Goal: Task Accomplishment & Management: Use online tool/utility

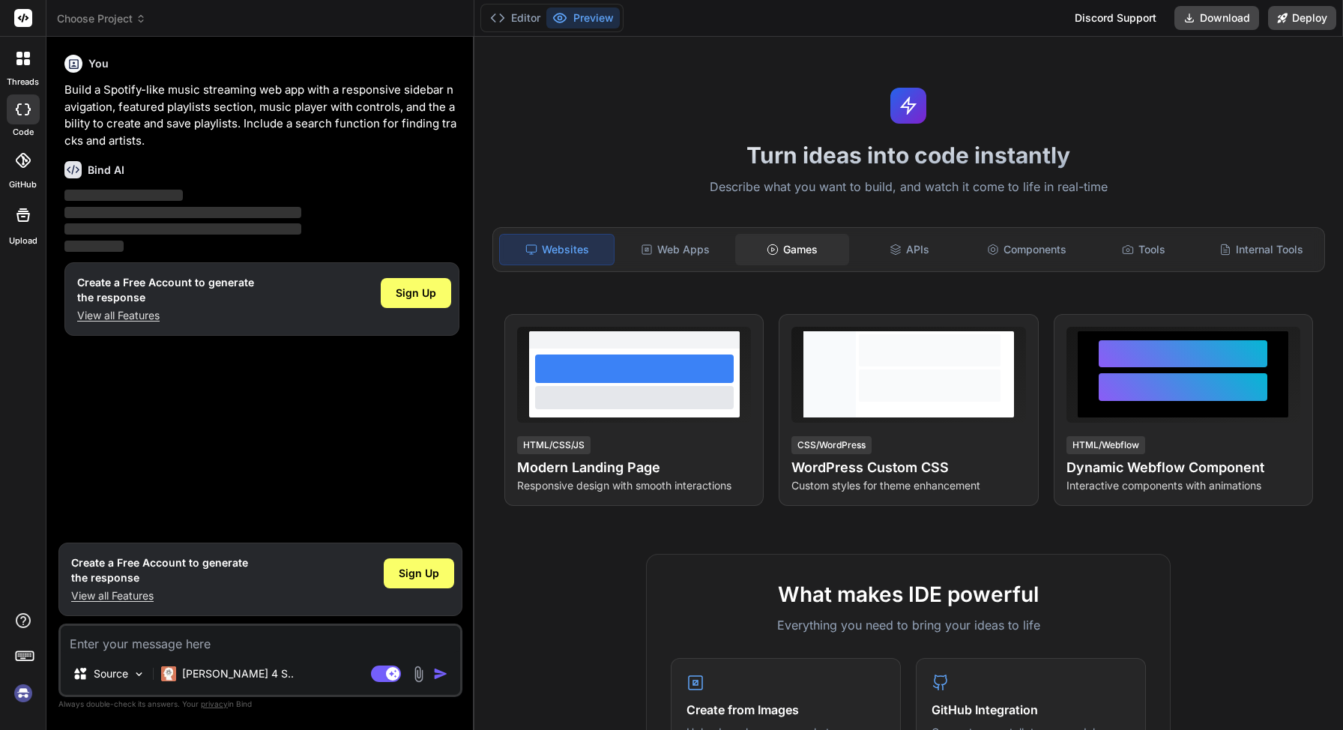
click at [796, 253] on div "Games" at bounding box center [792, 249] width 114 height 31
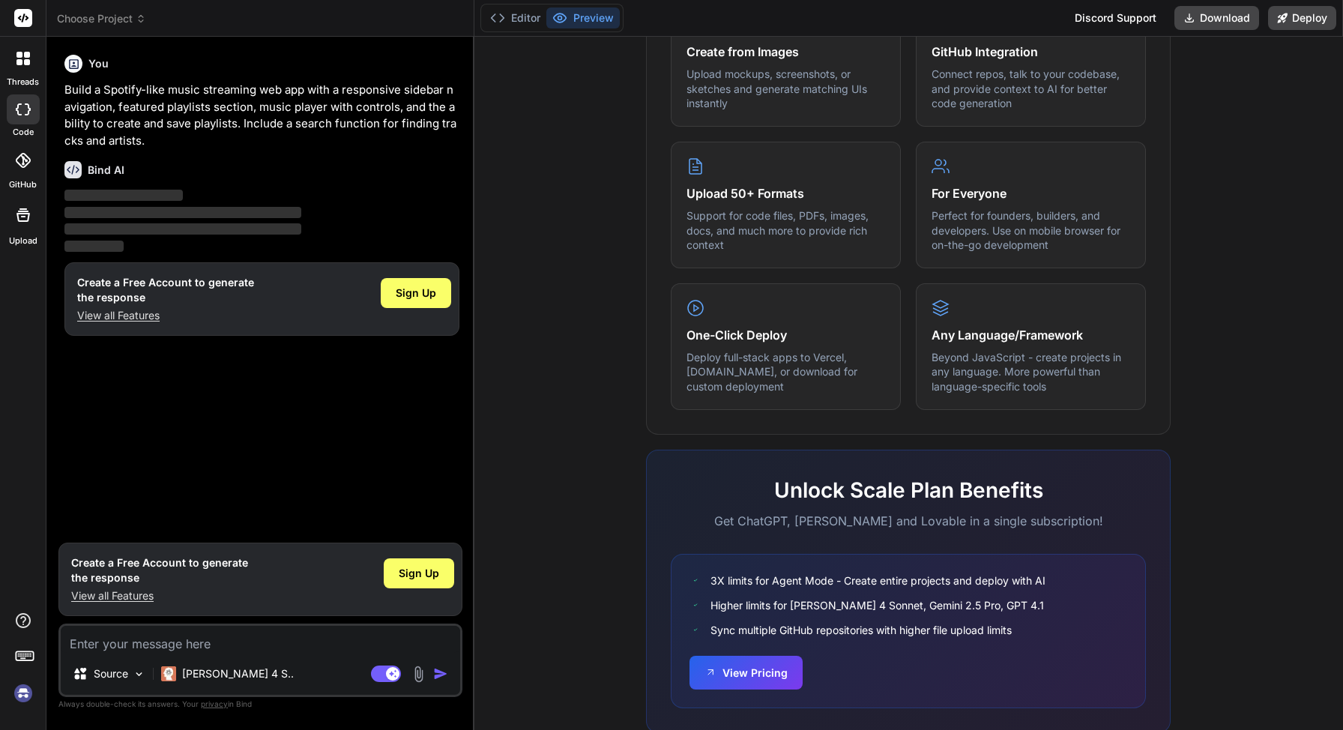
scroll to position [704, 0]
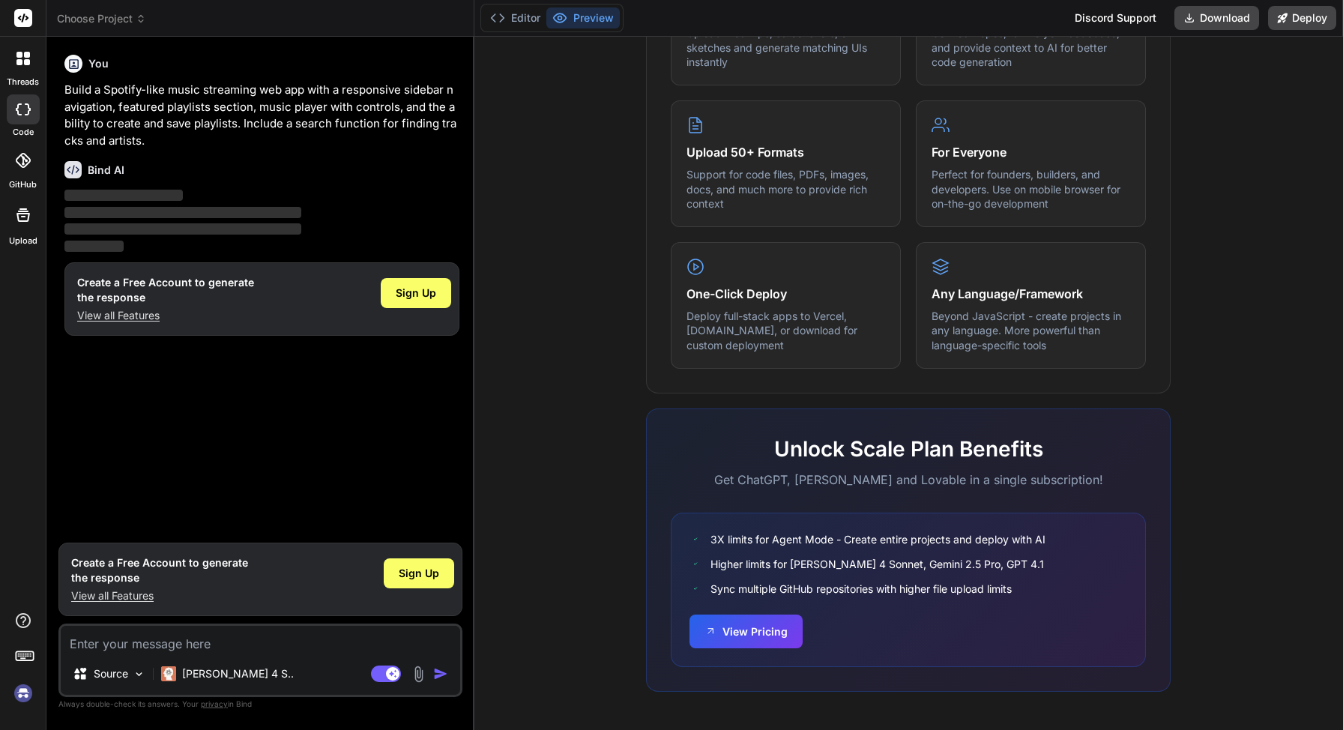
click at [155, 316] on p "View all Features" at bounding box center [165, 315] width 177 height 15
click at [424, 298] on span "Sign Up" at bounding box center [416, 293] width 40 height 15
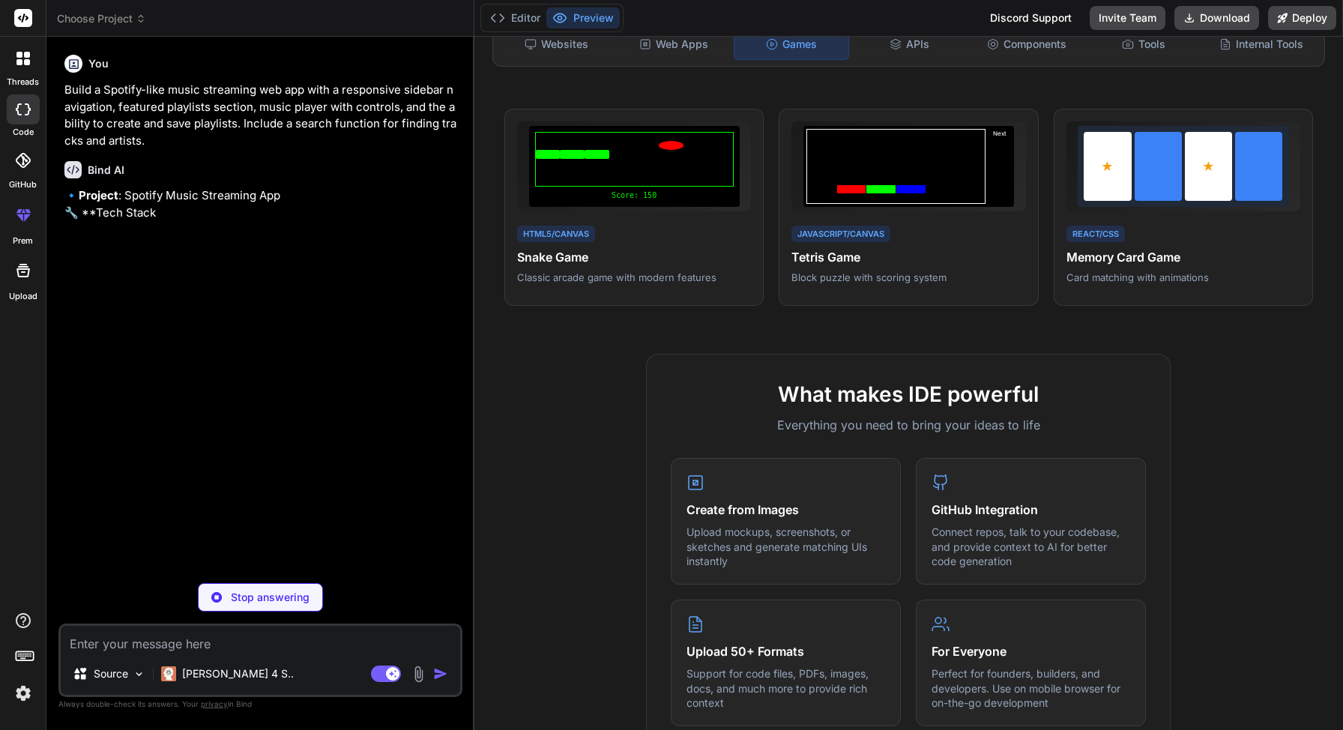
scroll to position [0, 0]
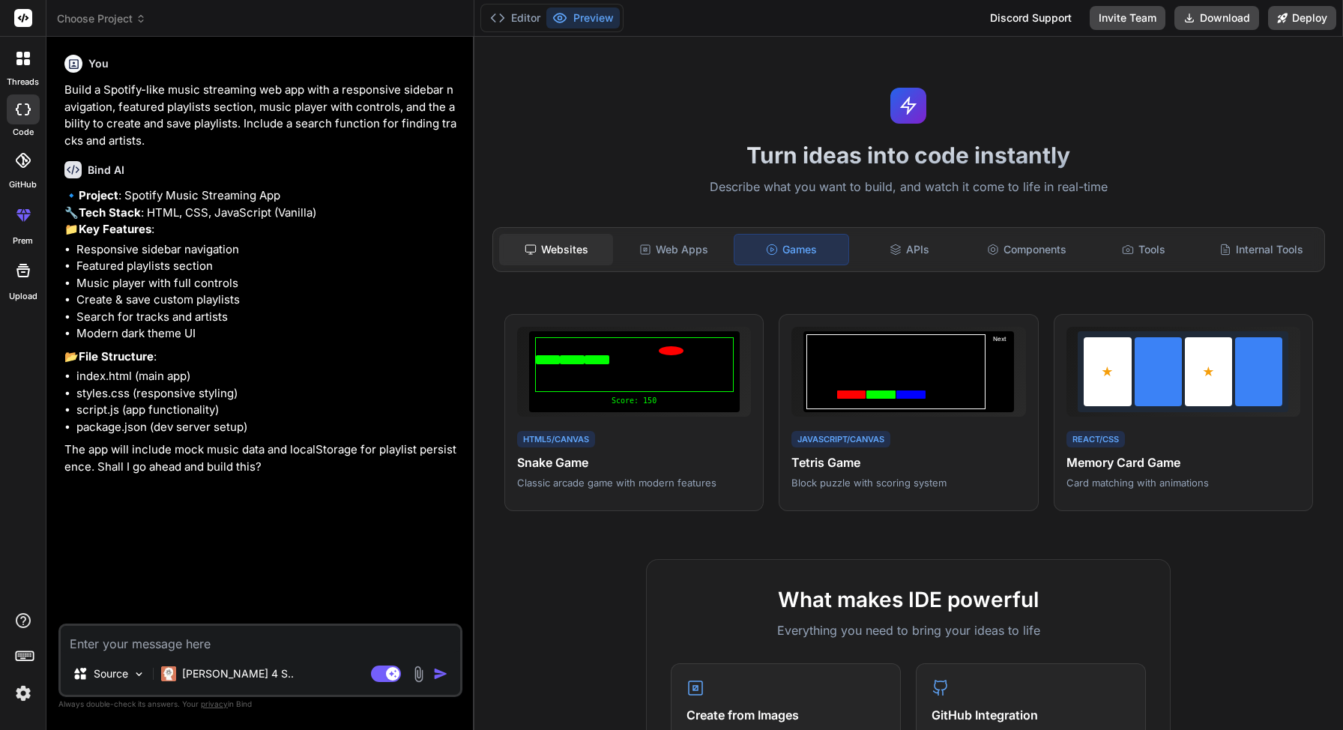
click at [560, 247] on div "Websites" at bounding box center [556, 249] width 114 height 31
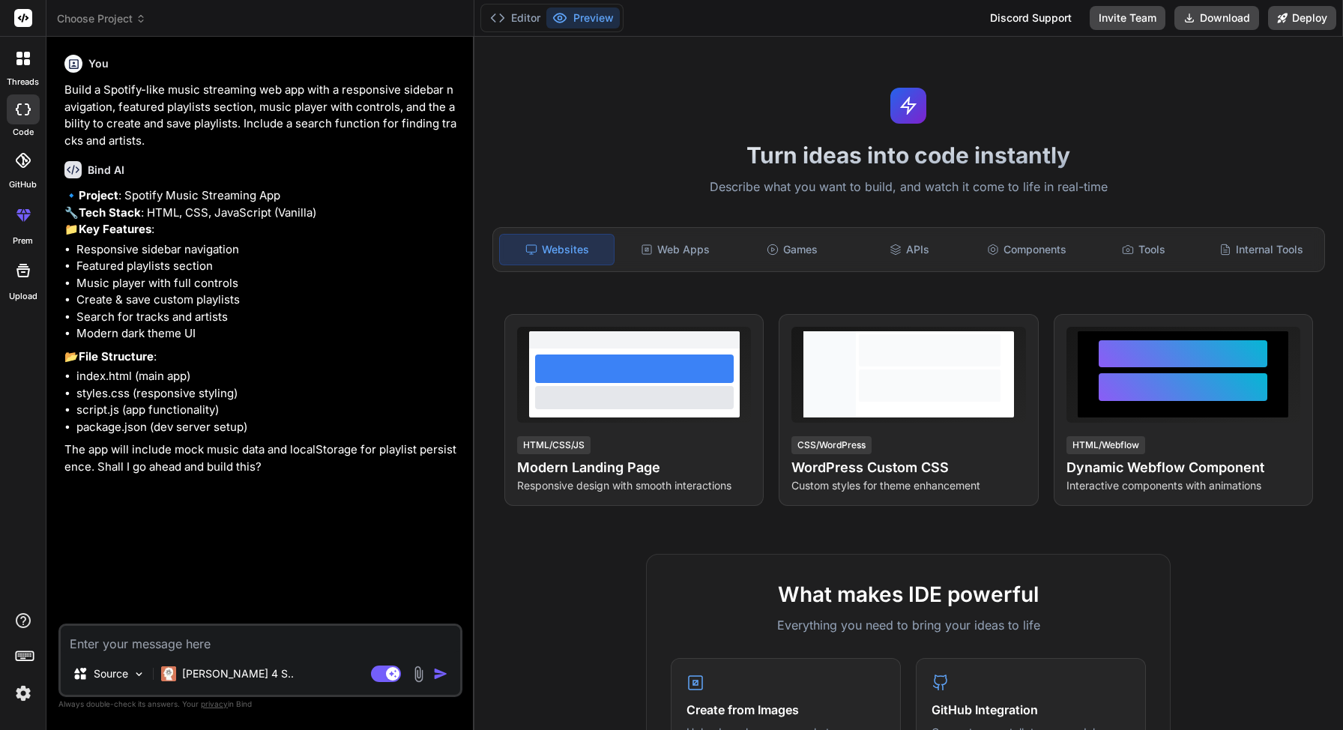
click at [577, 11] on button "Preview" at bounding box center [582, 17] width 73 height 21
click at [582, 16] on button "Preview" at bounding box center [582, 17] width 73 height 21
type textarea "x"
click at [258, 642] on textarea at bounding box center [260, 639] width 399 height 27
type textarea "y"
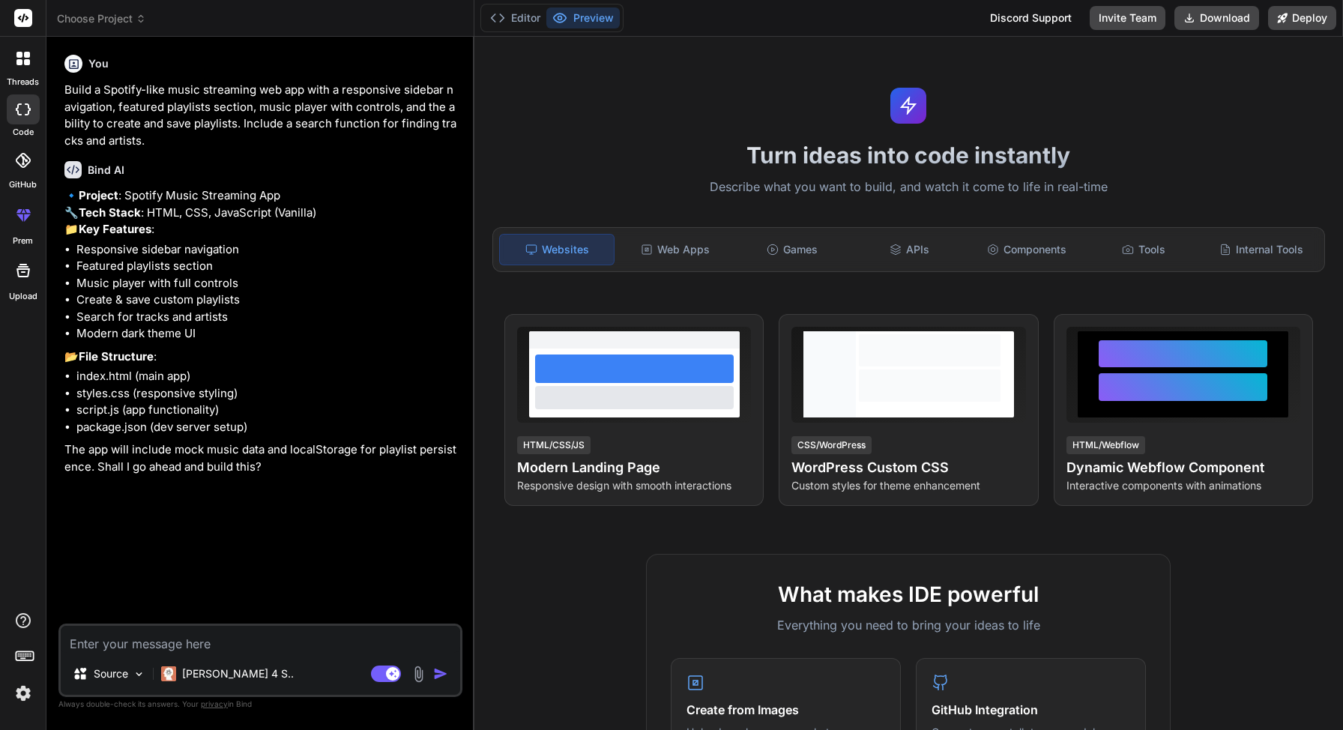
type textarea "x"
type textarea "ye"
type textarea "x"
type textarea "yes"
type textarea "x"
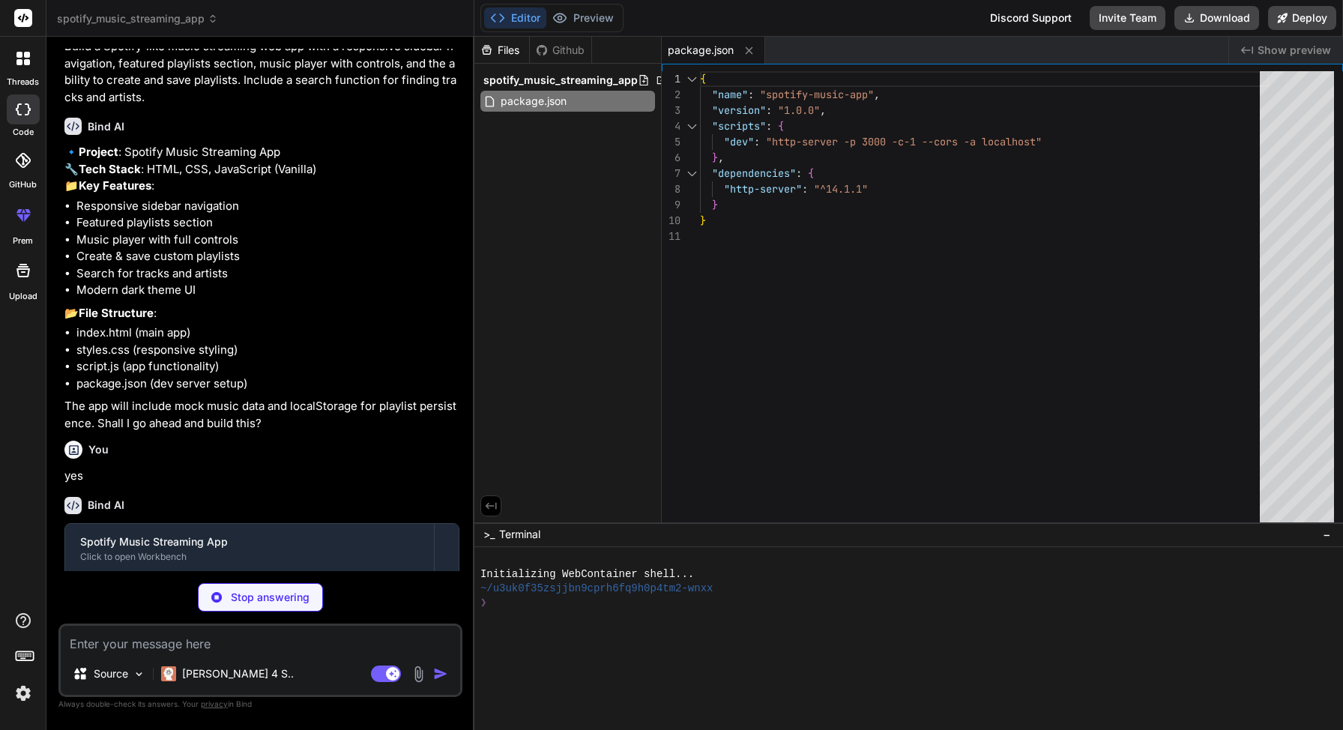
click at [572, 48] on div "Github" at bounding box center [560, 50] width 61 height 15
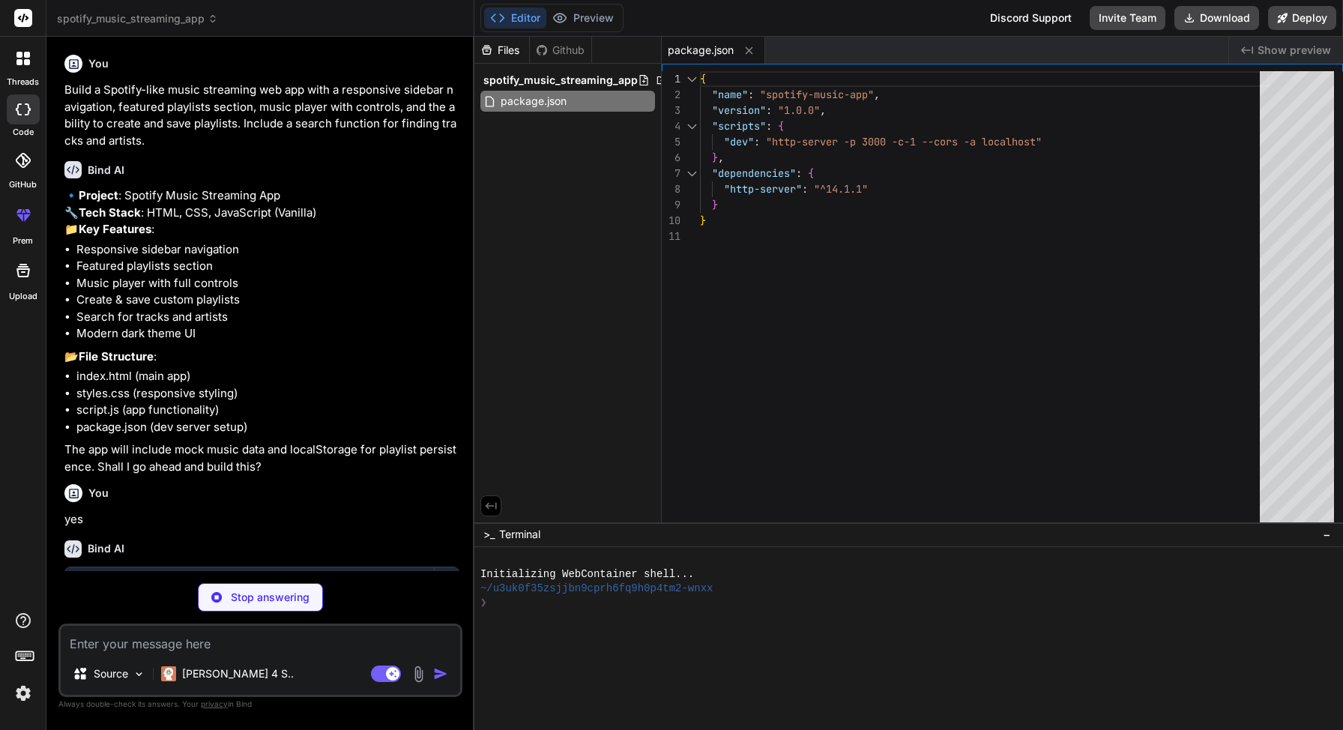
type textarea "x"
type textarea "<button id="createPlaylistConfirmBtn" class="btn-primary">Create</button> </div…"
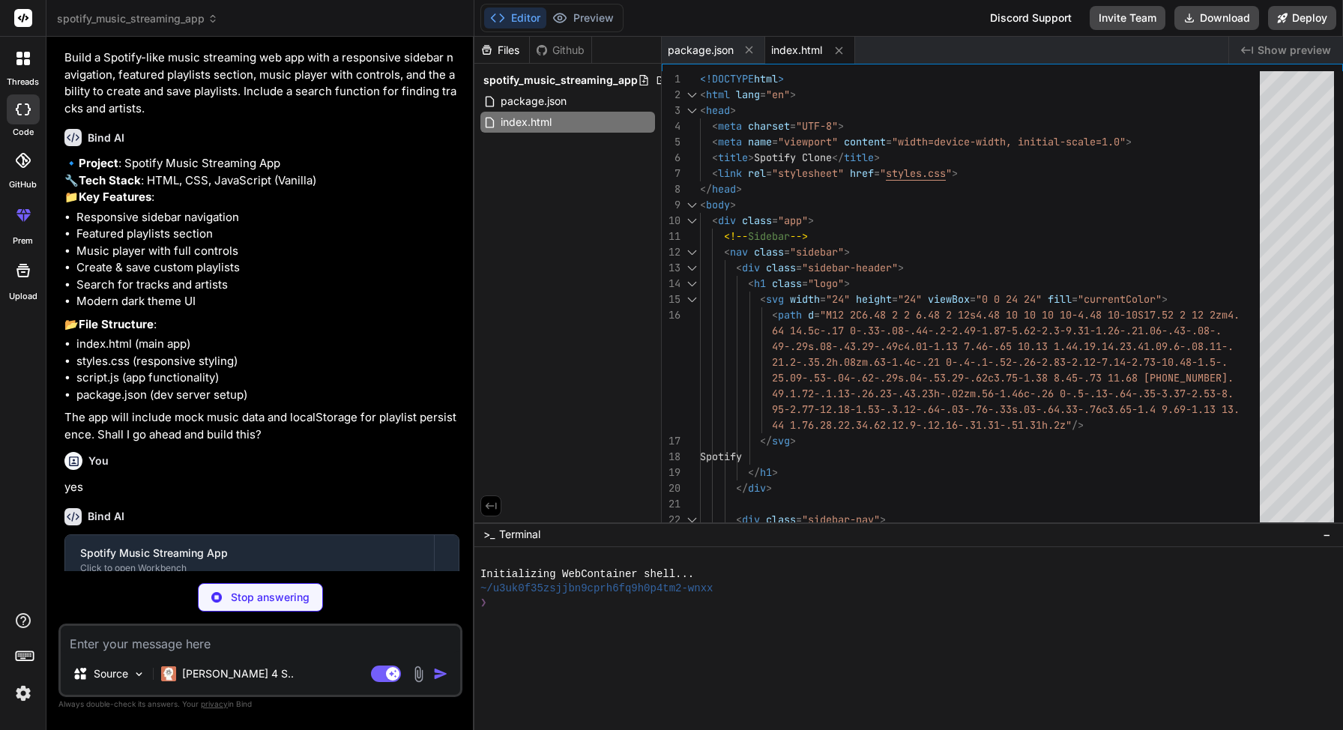
scroll to position [172, 0]
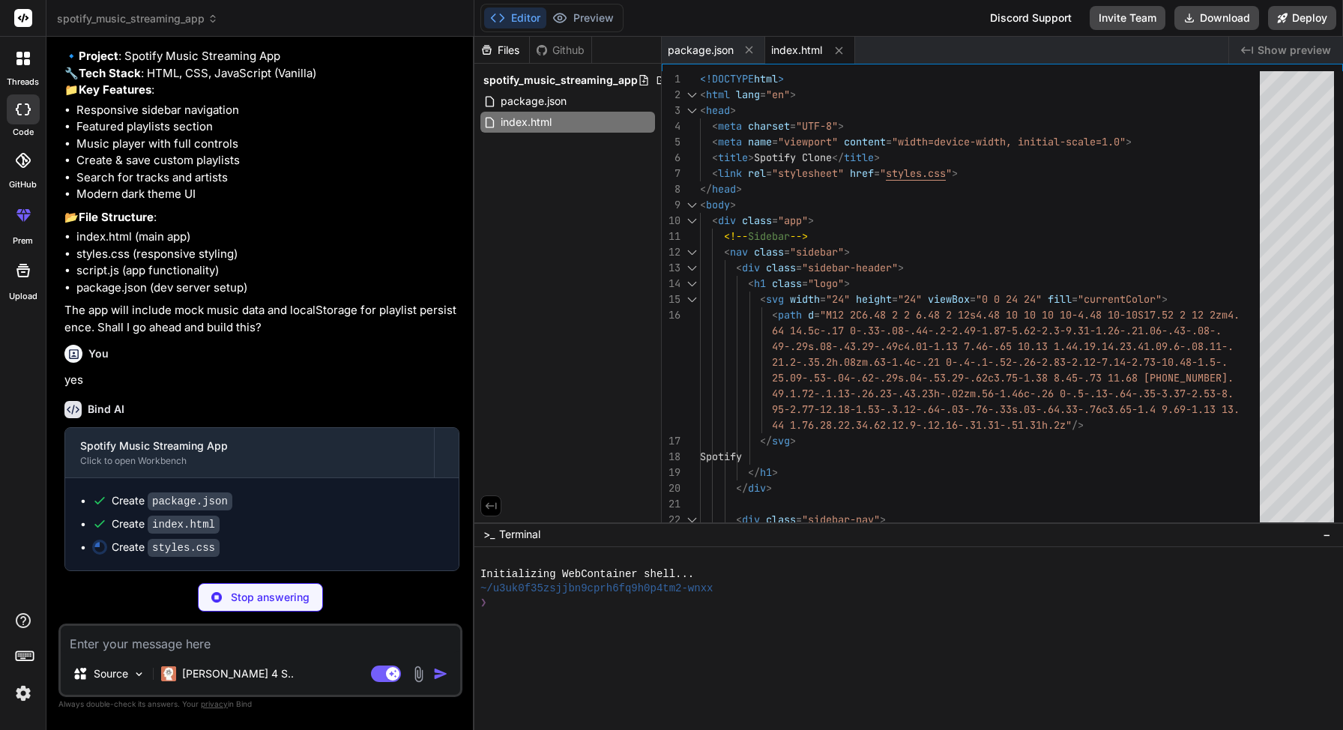
type textarea "x"
type textarea ".player-volume { display: none; } }"
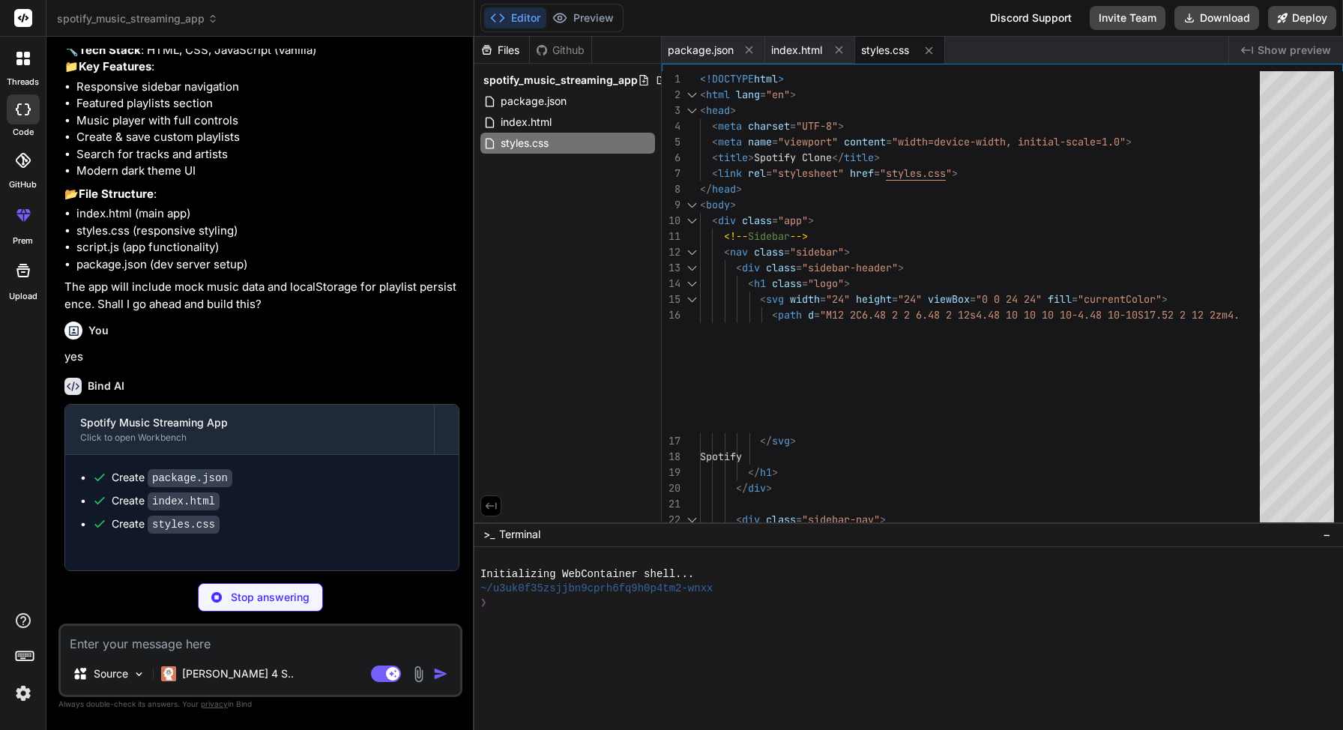
type textarea "x"
type textarea "} }); // Initialize duration display durationSpan.textContent = formatTime(dura…"
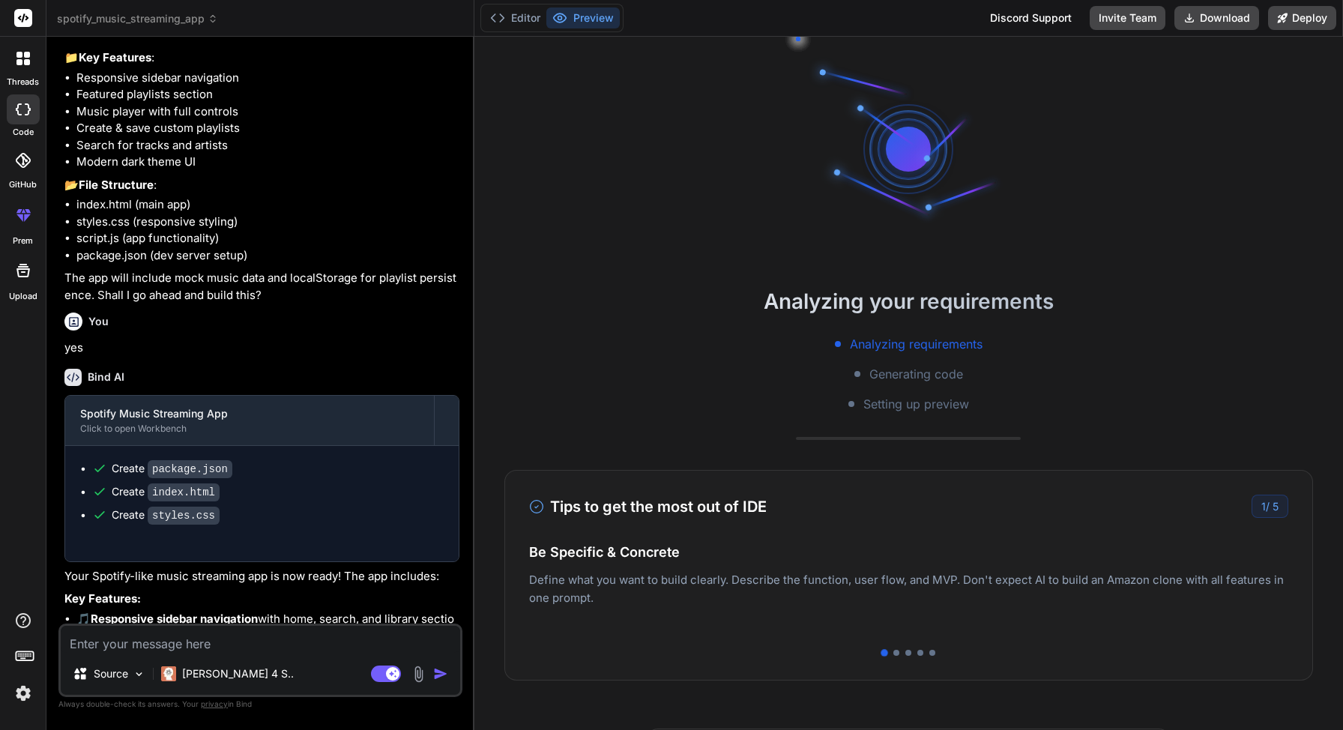
type textarea "x"
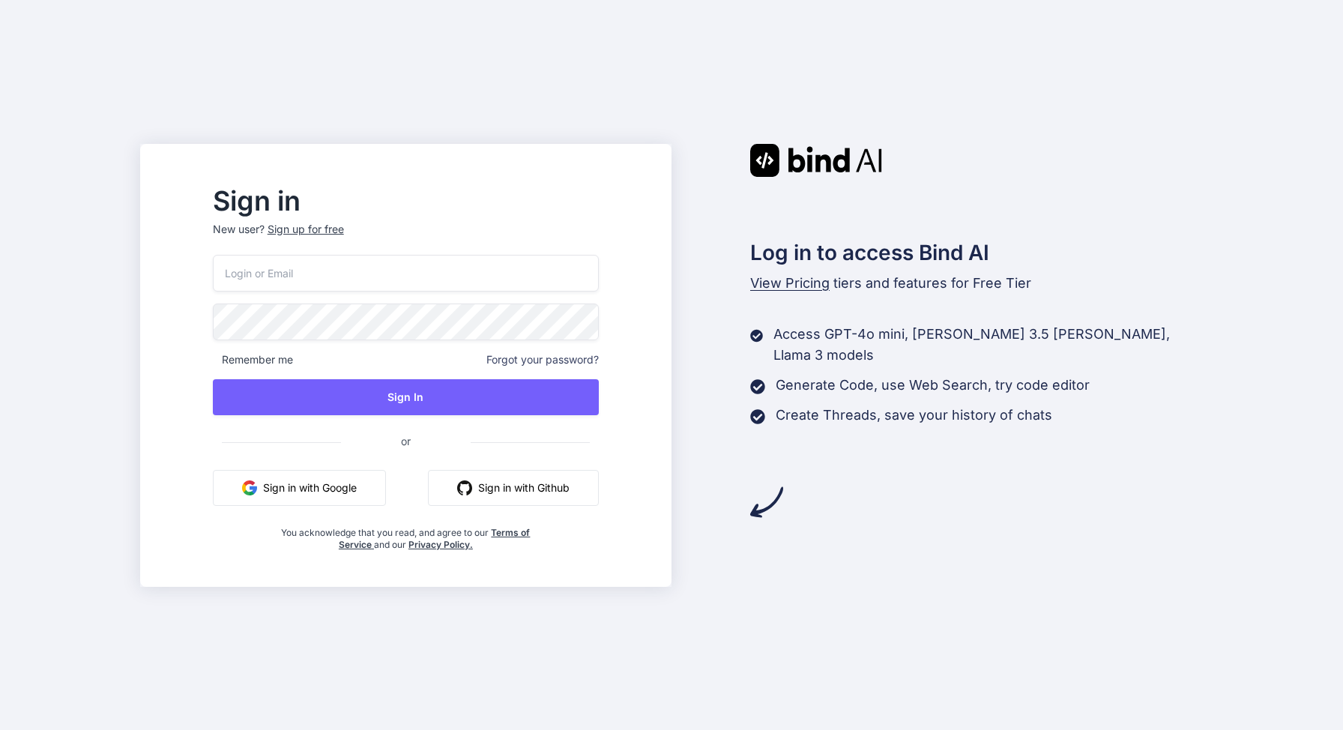
click at [368, 479] on button "Sign in with Google" at bounding box center [299, 488] width 173 height 36
